Goal: Task Accomplishment & Management: Use online tool/utility

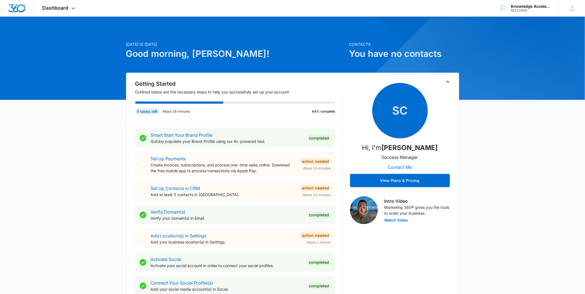
click at [59, 13] on div "Dashboard Apps Reputation Forms CRM Email Social Content Ads Intelligence Files…" at bounding box center [59, 8] width 51 height 16
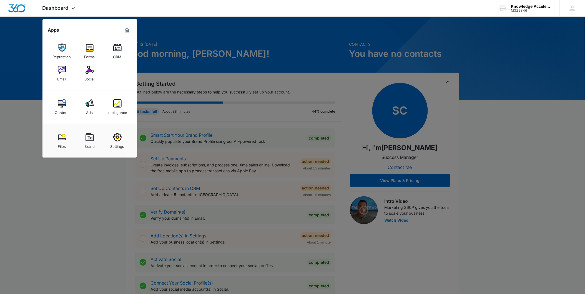
click at [87, 77] on div "Social" at bounding box center [90, 77] width 10 height 7
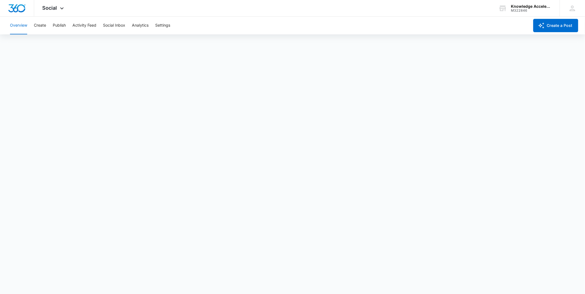
scroll to position [2, 0]
click at [62, 23] on button "Publish" at bounding box center [59, 26] width 13 height 18
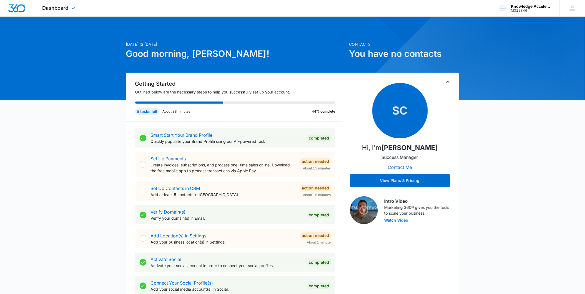
click at [54, 11] on div "Dashboard Apps Reputation Forms CRM Email Social Content Ads Intelligence Files…" at bounding box center [59, 8] width 51 height 16
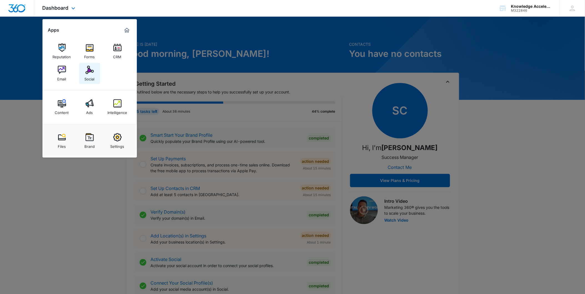
click at [85, 74] on div "Social" at bounding box center [90, 77] width 10 height 7
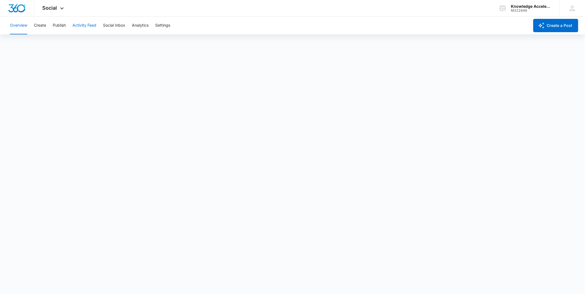
click at [86, 27] on button "Activity Feed" at bounding box center [84, 26] width 24 height 18
click at [63, 27] on button "Publish" at bounding box center [59, 26] width 13 height 18
click at [45, 29] on button "Create" at bounding box center [40, 26] width 12 height 18
